Goal: Task Accomplishment & Management: Use online tool/utility

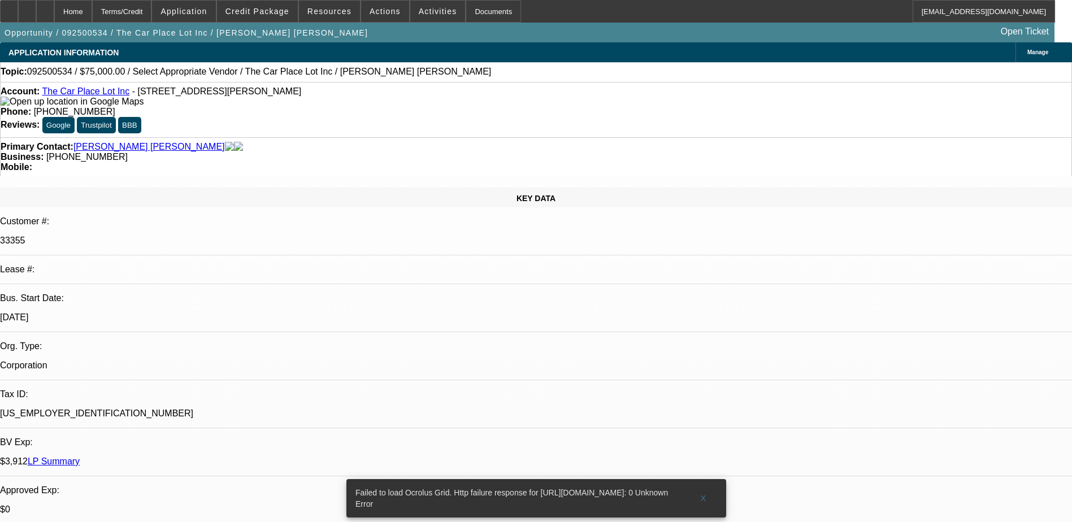
select select "0"
select select "2"
select select "0.1"
select select "1"
select select "2"
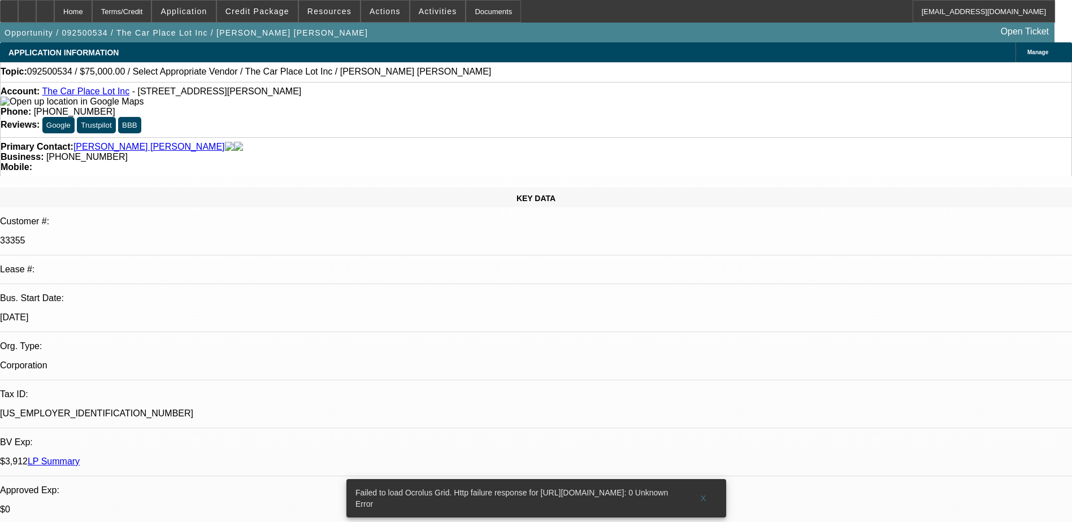
select select "4"
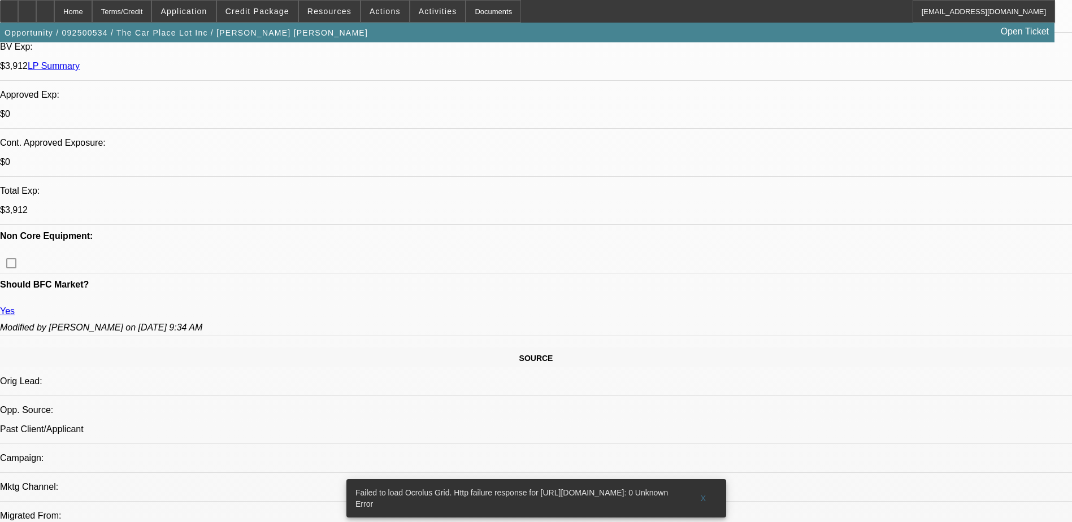
scroll to position [226, 0]
